Goal: Task Accomplishment & Management: Complete application form

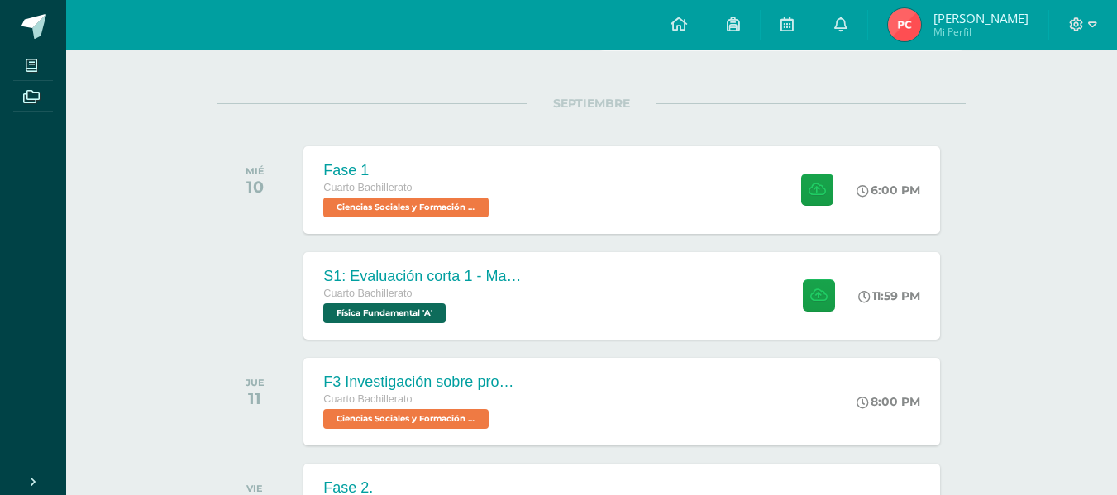
scroll to position [220, 0]
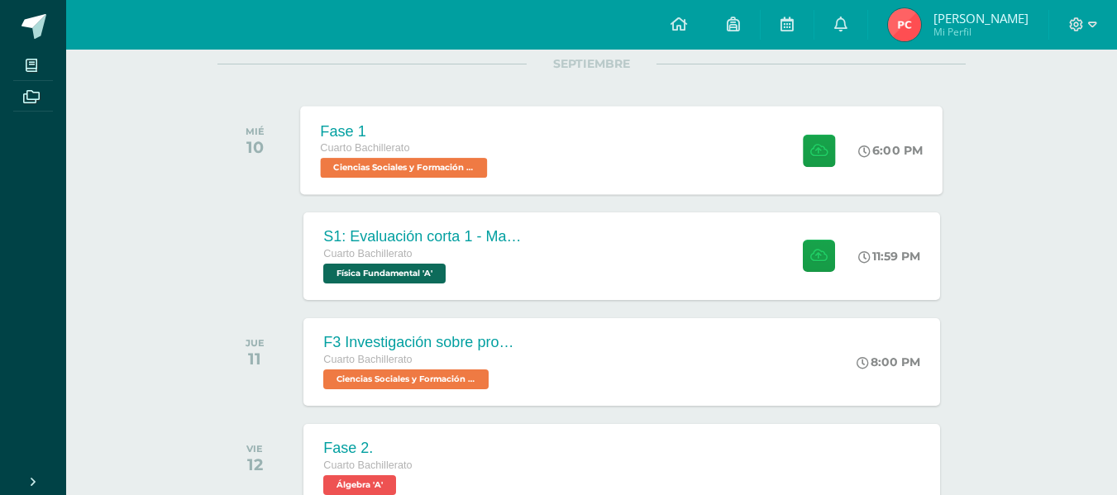
click at [721, 152] on div "Fase 1 Cuarto Bachillerato Ciencias Sociales y Formación Ciudadana 'A' 6:00 PM …" at bounding box center [622, 150] width 642 height 88
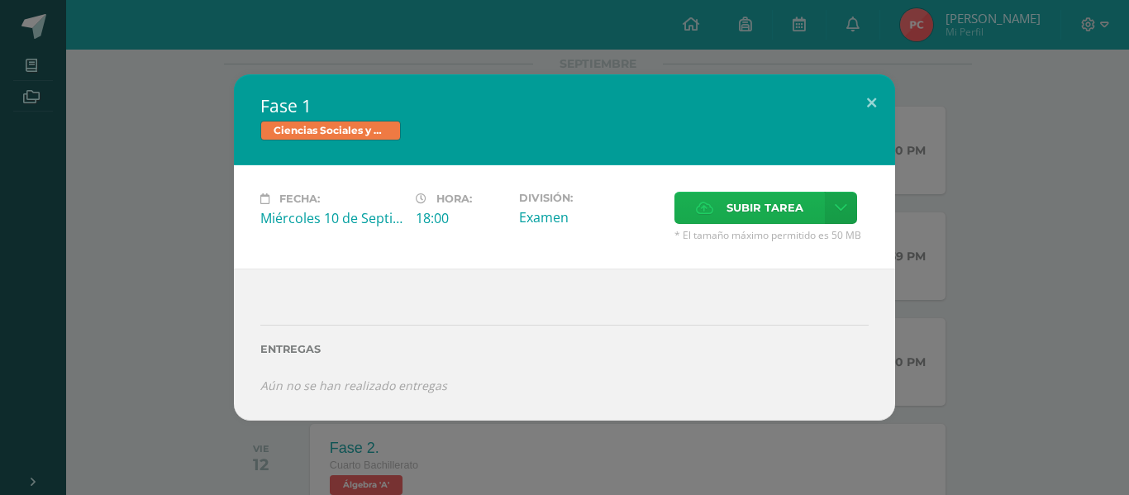
click at [717, 198] on label "Subir tarea" at bounding box center [749, 208] width 150 height 32
click at [0, 0] on input "Subir tarea" at bounding box center [0, 0] width 0 height 0
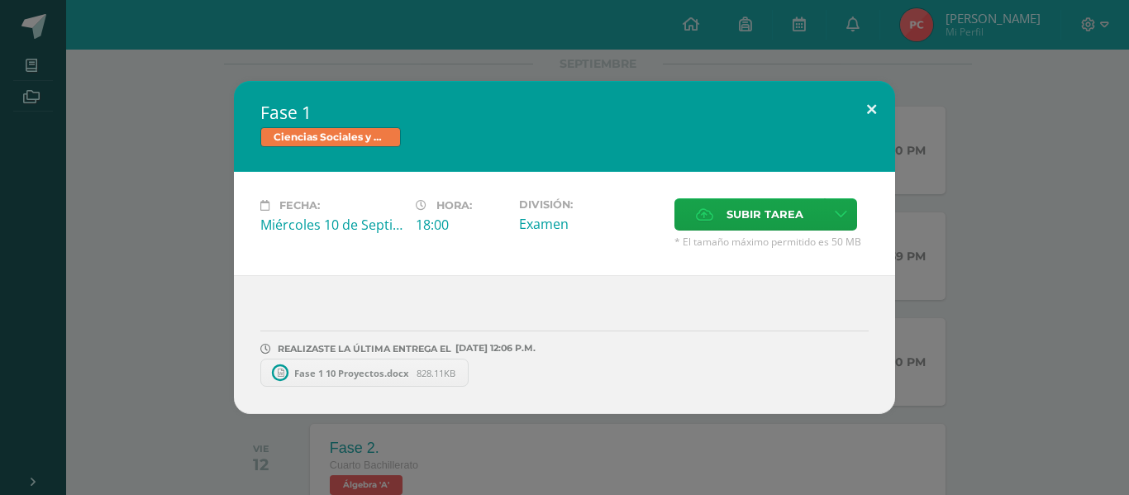
click at [879, 99] on button at bounding box center [871, 109] width 47 height 56
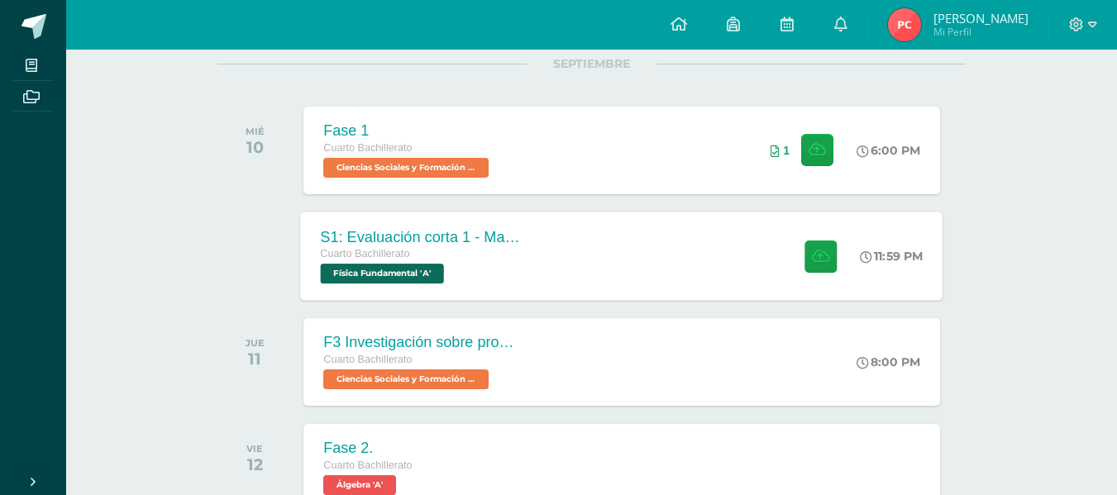
click at [512, 244] on div "S1: Evaluación corta 1 - Magnesitmo y principios básicos." at bounding box center [421, 236] width 200 height 17
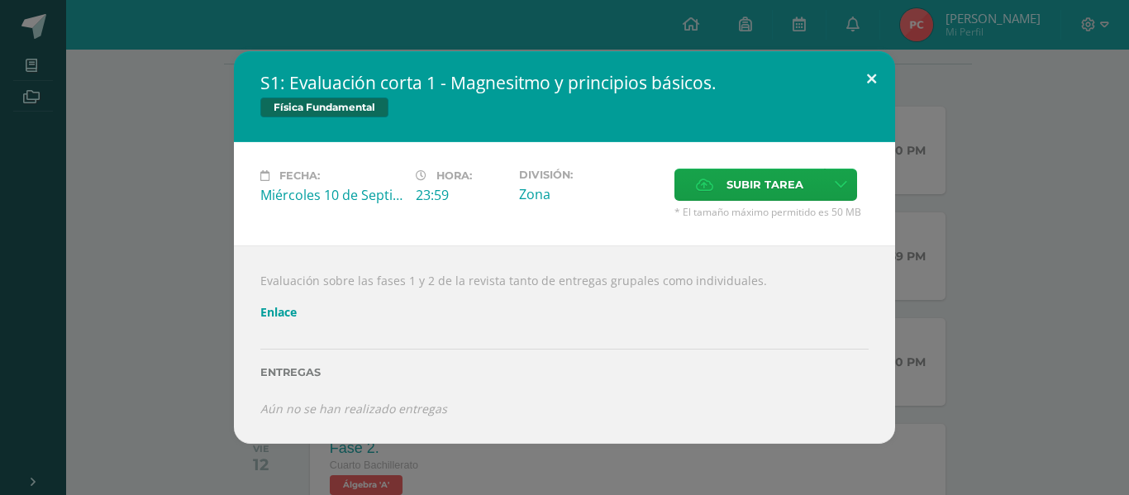
click at [878, 74] on button at bounding box center [871, 79] width 47 height 56
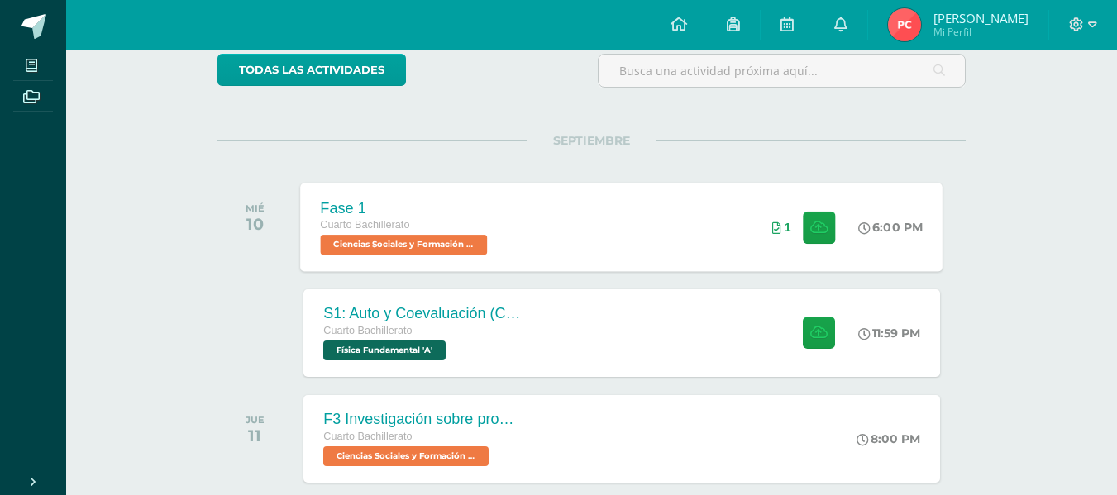
scroll to position [145, 0]
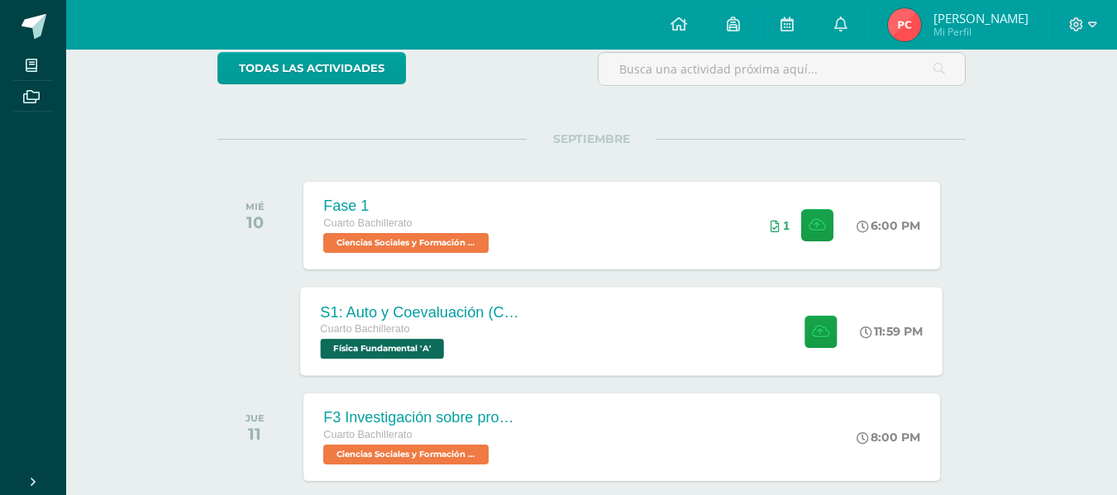
click at [598, 333] on div "S1: Auto y Coevaluación (Conceptos básicos) Cuarto Bachillerato Física Fundamen…" at bounding box center [622, 331] width 642 height 88
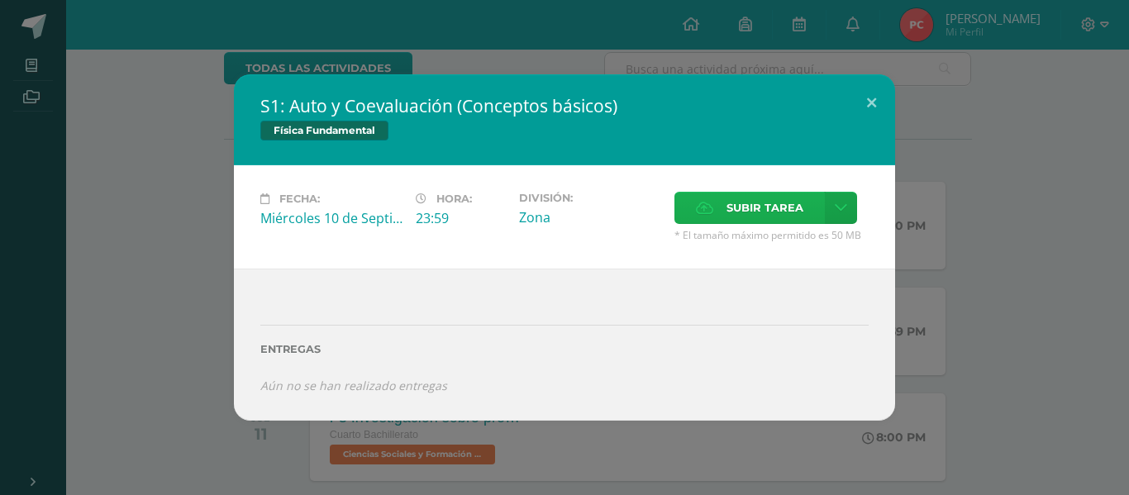
click at [753, 220] on span "Subir tarea" at bounding box center [764, 208] width 77 height 31
click at [0, 0] on input "Subir tarea" at bounding box center [0, 0] width 0 height 0
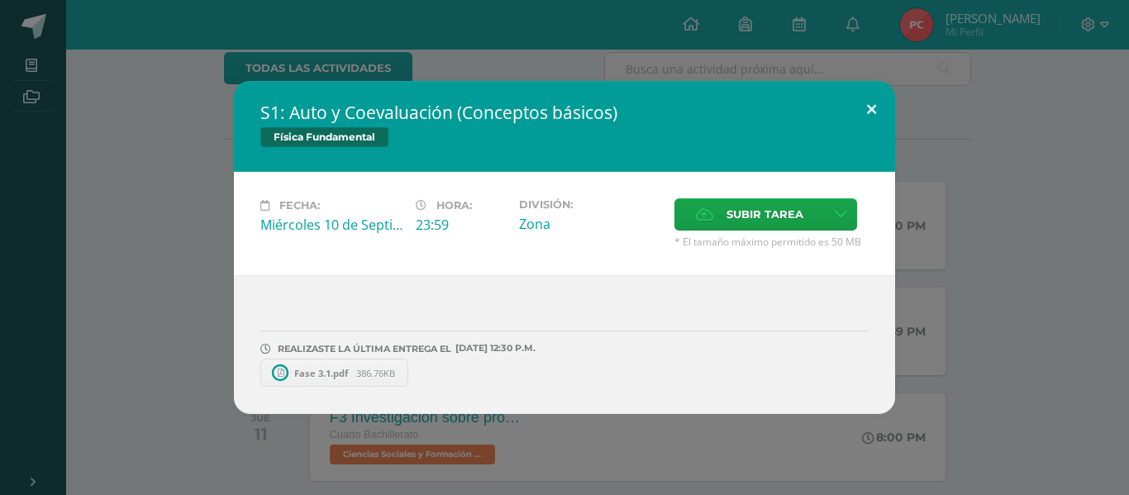
click at [872, 106] on button at bounding box center [871, 109] width 47 height 56
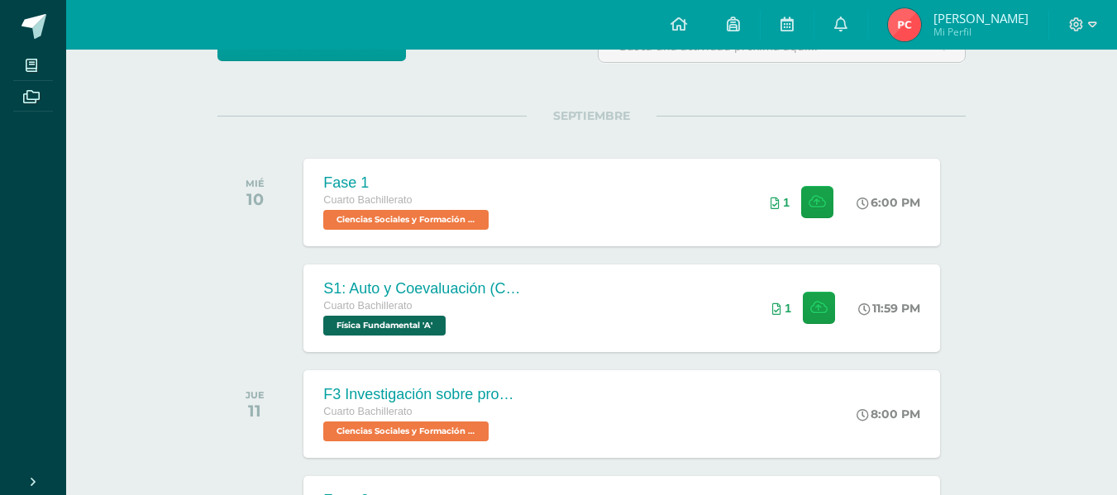
scroll to position [169, 0]
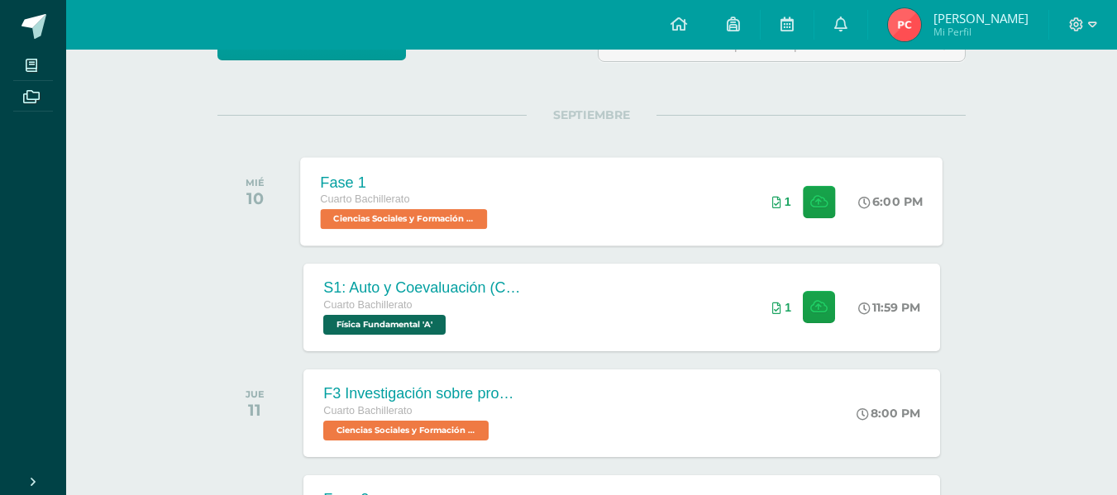
click at [602, 216] on div "Fase 1 Cuarto Bachillerato Ciencias Sociales y Formación Ciudadana 'A' 6:00 PM …" at bounding box center [622, 201] width 642 height 88
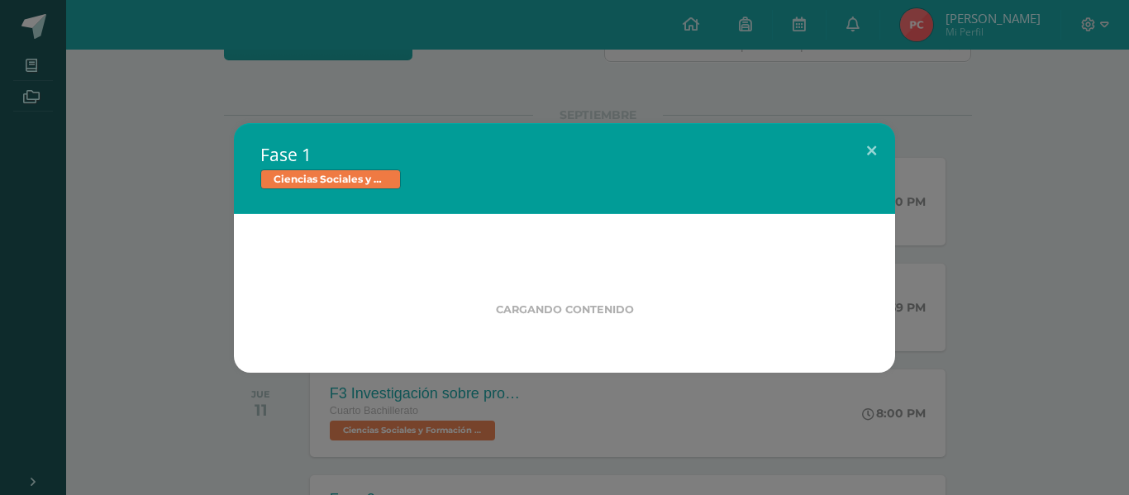
click at [982, 312] on div "Fase 1 Ciencias Sociales y Formación Ciudadana Cargando contenido" at bounding box center [565, 248] width 1116 height 250
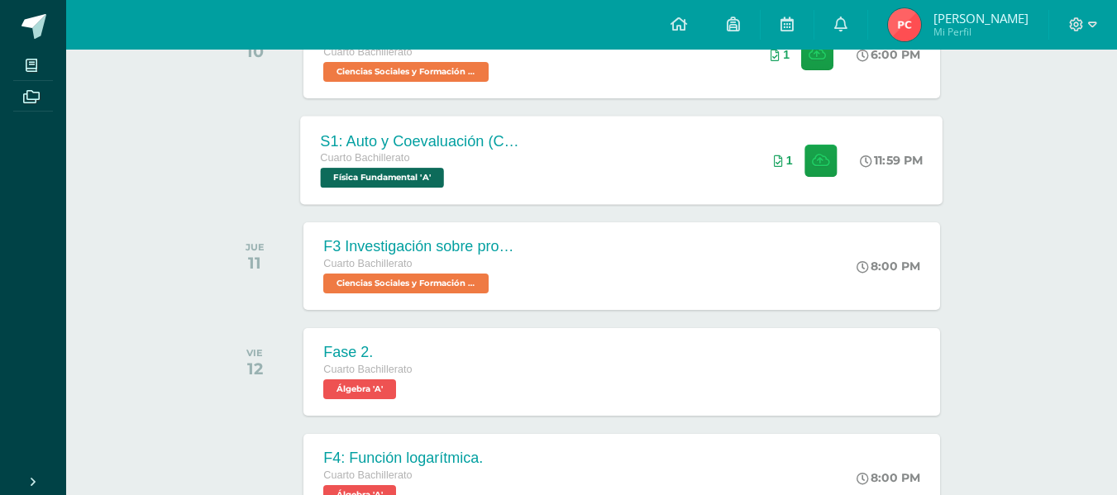
scroll to position [343, 0]
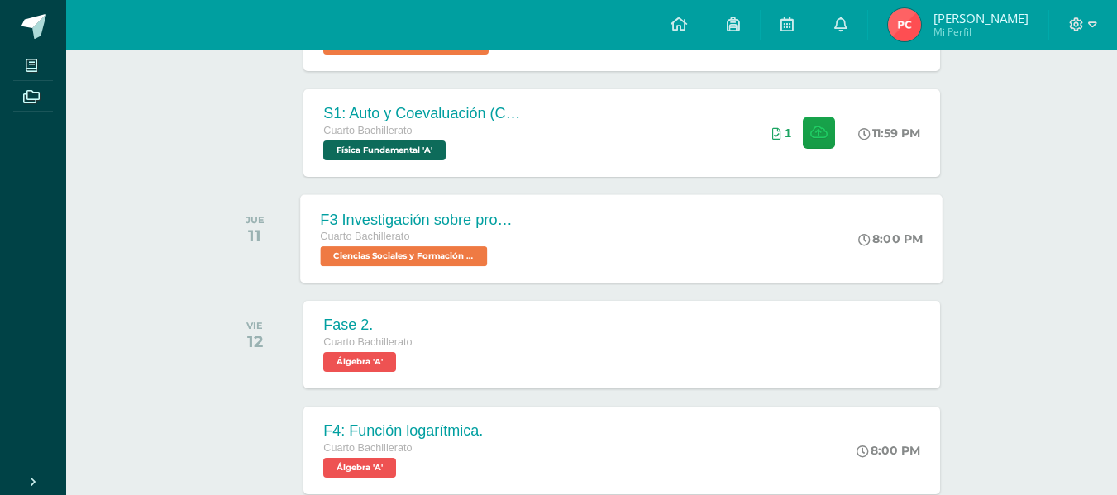
click at [557, 194] on div "F3 Investigación sobre problemas de salud mental como fenómeno social Cuarto Ba…" at bounding box center [622, 238] width 642 height 88
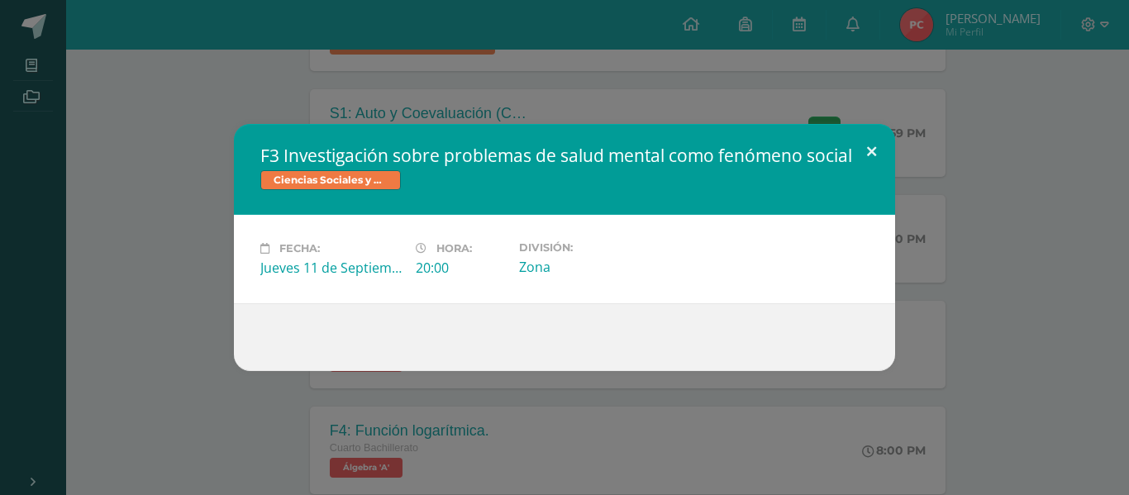
click at [869, 151] on button at bounding box center [871, 152] width 47 height 56
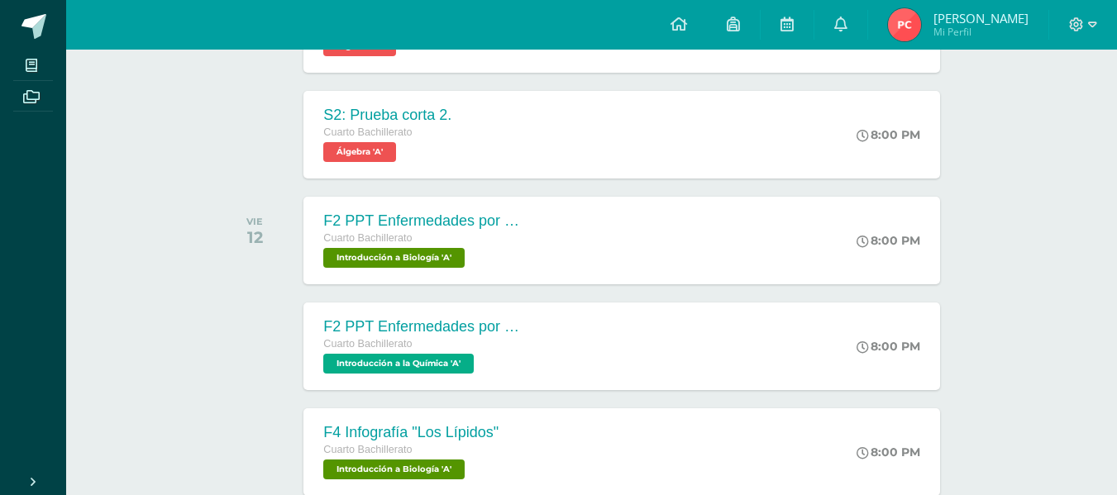
scroll to position [776, 0]
